Goal: Information Seeking & Learning: Find contact information

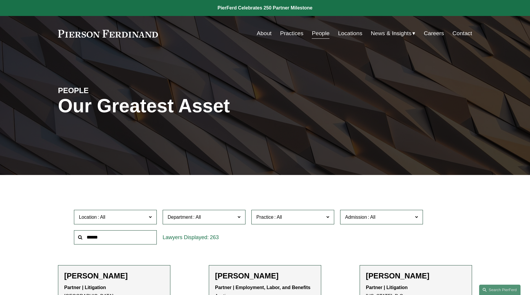
click at [290, 35] on link "Practices" at bounding box center [291, 33] width 23 height 11
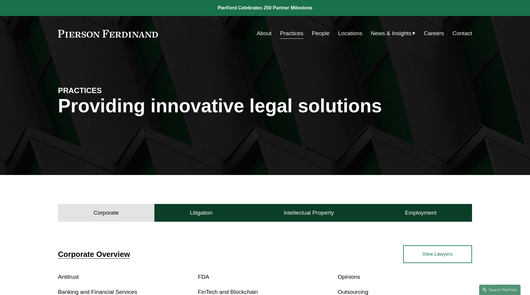
click at [320, 32] on link "People" at bounding box center [321, 33] width 18 height 11
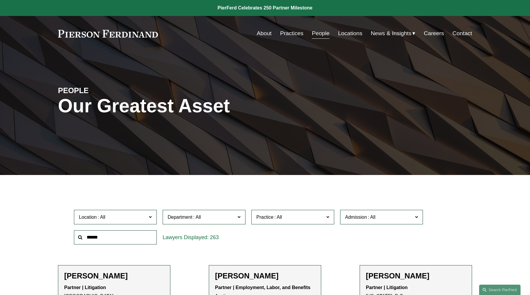
click at [151, 216] on span at bounding box center [150, 217] width 3 height 8
click at [0, 0] on link "[GEOGRAPHIC_DATA]" at bounding box center [0, 0] width 0 height 0
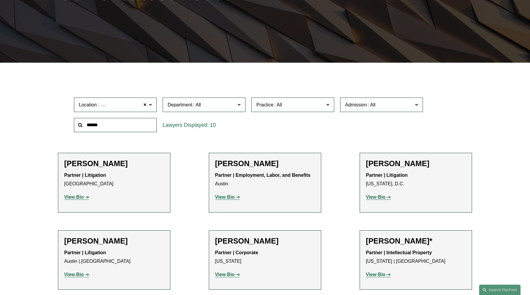
scroll to position [115, 0]
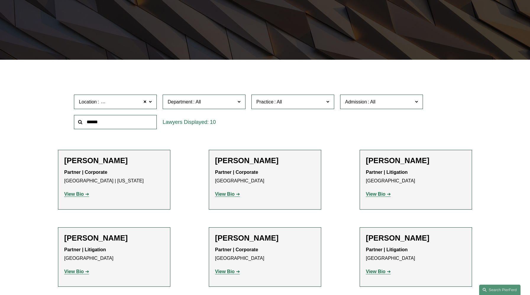
click at [239, 104] on span at bounding box center [238, 102] width 3 height 8
click at [279, 124] on div "Location Houston Houston All Atlanta Austin Bellevue Boston Charlotte Chicago C…" at bounding box center [265, 112] width 388 height 41
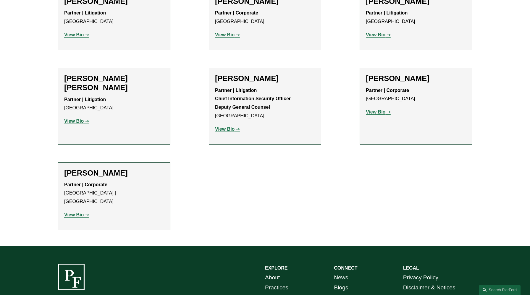
scroll to position [352, 0]
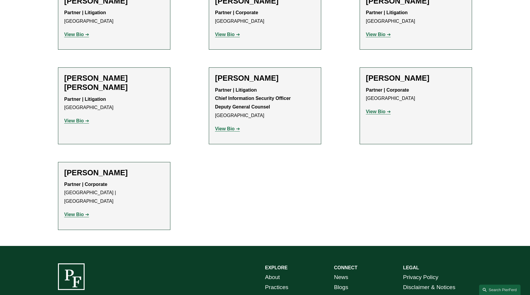
drag, startPoint x: 280, startPoint y: 78, endPoint x: 191, endPoint y: 74, distance: 89.4
click at [191, 74] on ul "Filter Location Houston Houston All Atlanta Austin Bellevue Boston Charlotte Ch…" at bounding box center [265, 33] width 446 height 393
click at [230, 131] on strong "View Bio" at bounding box center [225, 128] width 20 height 5
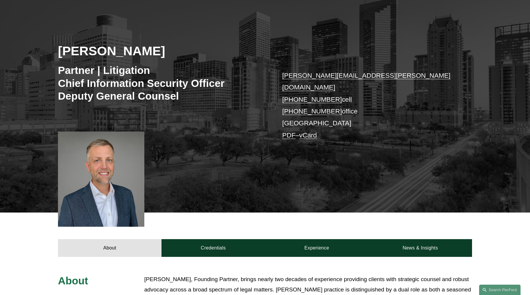
scroll to position [171, 0]
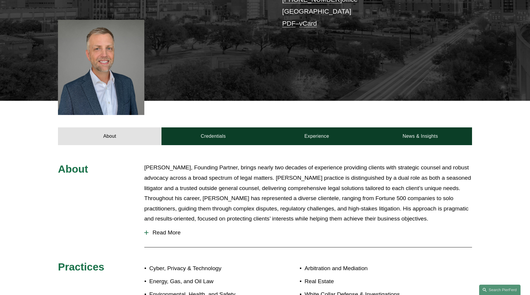
click at [157, 229] on span "Read More" at bounding box center [309, 232] width 323 height 7
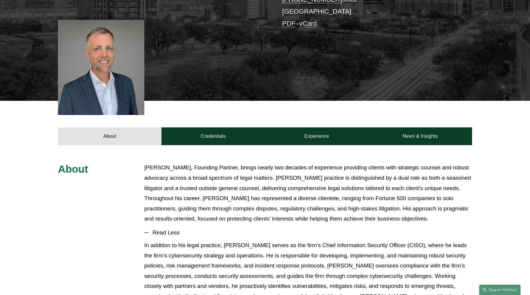
scroll to position [0, 0]
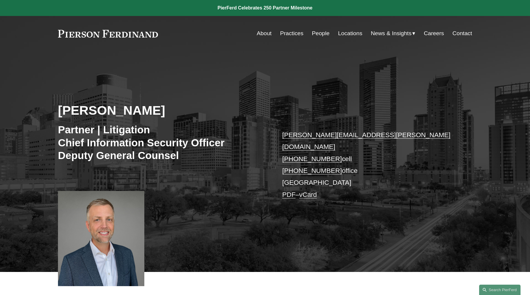
click at [351, 34] on link "Locations" at bounding box center [350, 33] width 24 height 11
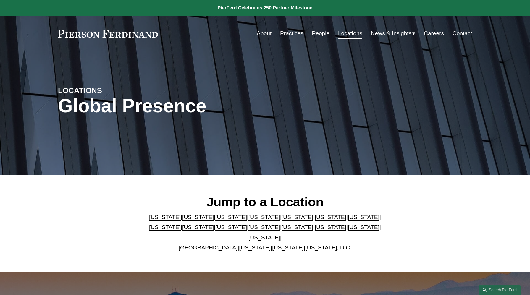
click at [315, 34] on link "People" at bounding box center [321, 33] width 18 height 11
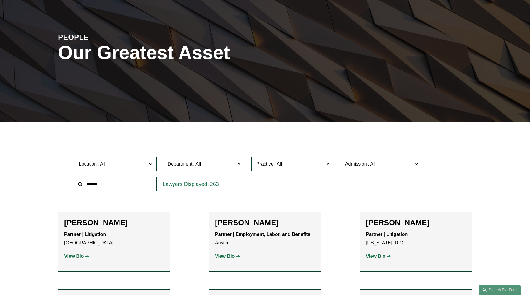
scroll to position [115, 0]
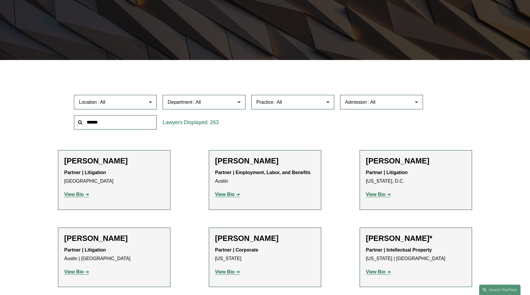
click at [150, 102] on span at bounding box center [150, 102] width 3 height 8
click at [230, 132] on div "263" at bounding box center [204, 122] width 89 height 20
click at [0, 0] on link "[GEOGRAPHIC_DATA]" at bounding box center [0, 0] width 0 height 0
click at [305, 104] on span "Practice" at bounding box center [290, 102] width 68 height 8
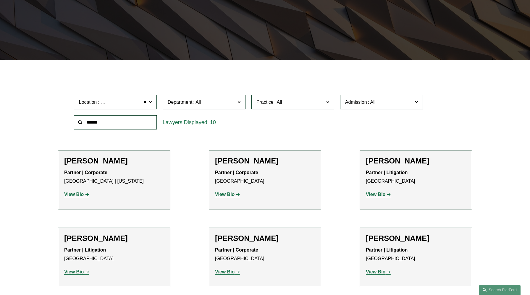
click at [305, 104] on span "Practice" at bounding box center [290, 102] width 68 height 8
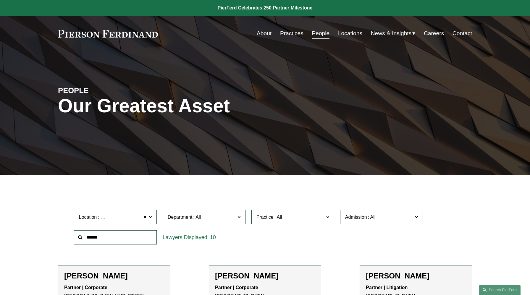
scroll to position [154, 0]
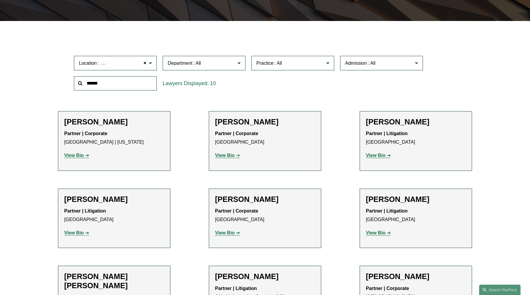
click at [150, 63] on span at bounding box center [150, 63] width 3 height 8
click at [322, 63] on span "Practice" at bounding box center [290, 63] width 68 height 8
click at [0, 0] on link "International Disputes" at bounding box center [0, 0] width 0 height 0
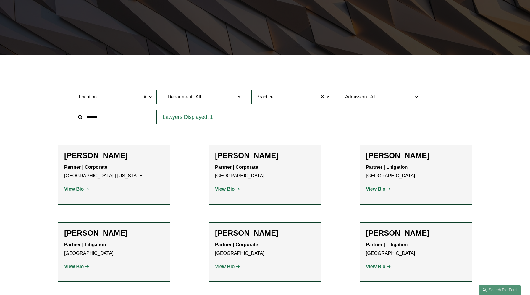
scroll to position [115, 0]
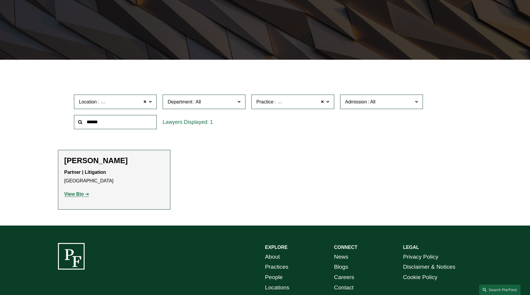
click at [70, 197] on p "View Bio" at bounding box center [114, 194] width 100 height 9
click at [70, 194] on strong "View Bio" at bounding box center [74, 194] width 20 height 5
click at [145, 102] on span at bounding box center [145, 102] width 4 height 8
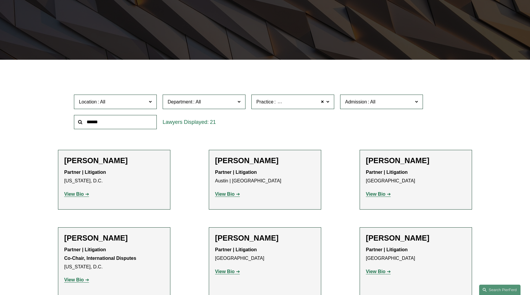
click at [150, 102] on span at bounding box center [150, 102] width 3 height 8
click at [328, 102] on span at bounding box center [327, 102] width 3 height 8
click at [323, 102] on span at bounding box center [322, 102] width 4 height 8
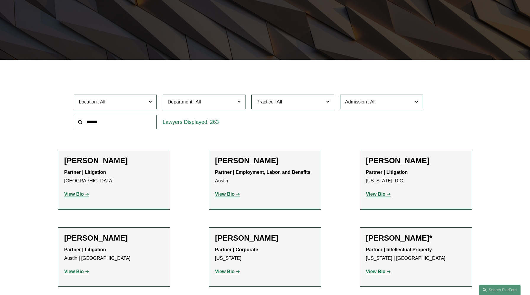
click at [128, 102] on span "Location" at bounding box center [113, 102] width 68 height 8
click at [149, 101] on span at bounding box center [150, 102] width 3 height 8
click at [0, 0] on link "[GEOGRAPHIC_DATA]" at bounding box center [0, 0] width 0 height 0
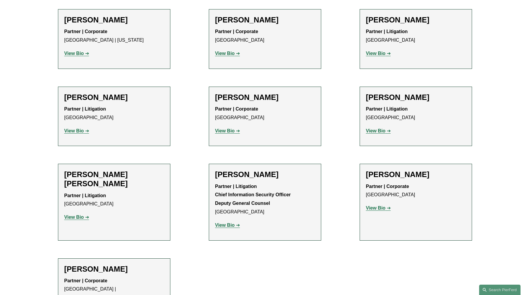
scroll to position [256, 0]
drag, startPoint x: 281, startPoint y: 176, endPoint x: 203, endPoint y: 176, distance: 77.8
click at [203, 176] on ul "Filter Location Houston Houston All Atlanta Austin Bellevue Boston Charlotte Ch…" at bounding box center [265, 129] width 446 height 393
copy h2 "Landon Speights"
click at [238, 273] on ul "Filter Location Houston Houston All Atlanta Austin Bellevue Boston Charlotte Ch…" at bounding box center [265, 129] width 446 height 393
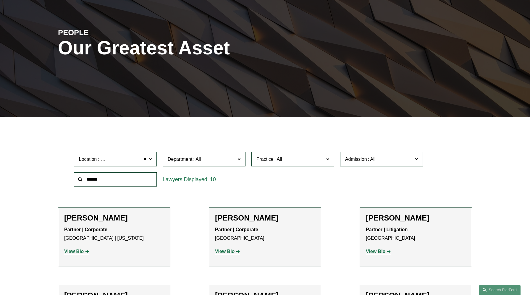
scroll to position [0, 0]
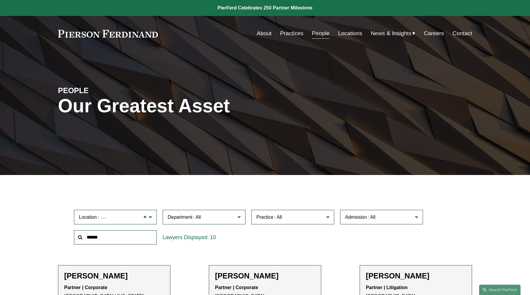
click at [145, 218] on span at bounding box center [145, 217] width 4 height 8
click at [303, 218] on span "Practice" at bounding box center [290, 217] width 68 height 8
click at [0, 0] on link "Immigration and Naturalization" at bounding box center [0, 0] width 0 height 0
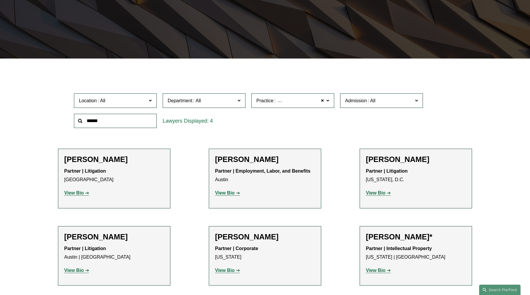
scroll to position [117, 0]
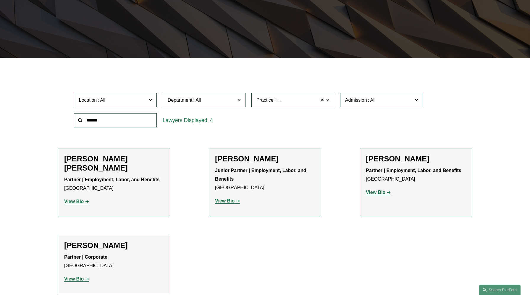
click at [329, 101] on span at bounding box center [327, 100] width 3 height 8
click at [0, 0] on link "Intellectual Property Litigation" at bounding box center [0, 0] width 0 height 0
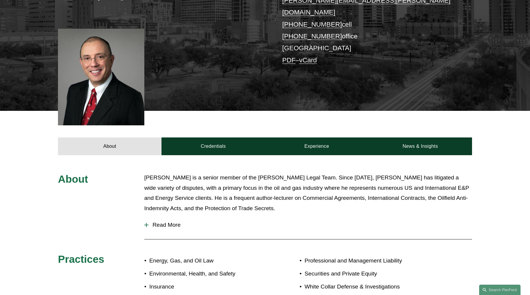
scroll to position [152, 0]
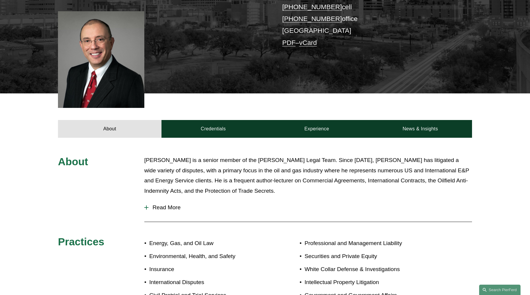
click at [167, 204] on span "Read More" at bounding box center [309, 207] width 323 height 7
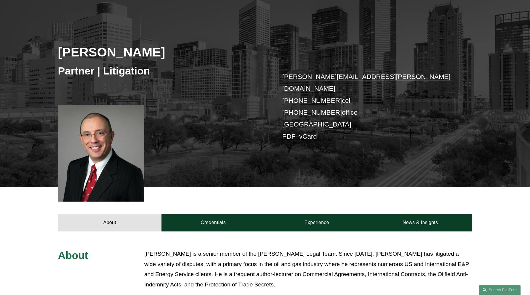
scroll to position [0, 0]
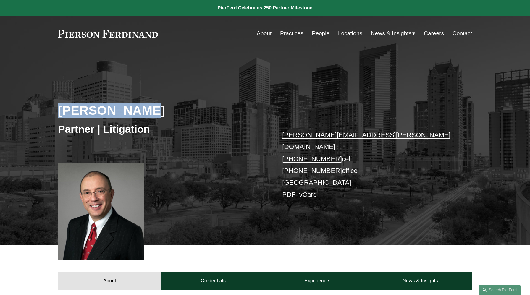
drag, startPoint x: 144, startPoint y: 113, endPoint x: 49, endPoint y: 109, distance: 94.7
click at [49, 109] on div "Randy Burton Partner | Litigation randy.burton@pierferd.com +1.713.376.4902 cel…" at bounding box center [265, 156] width 530 height 178
copy h2 "[PERSON_NAME]"
